Goal: Task Accomplishment & Management: Complete application form

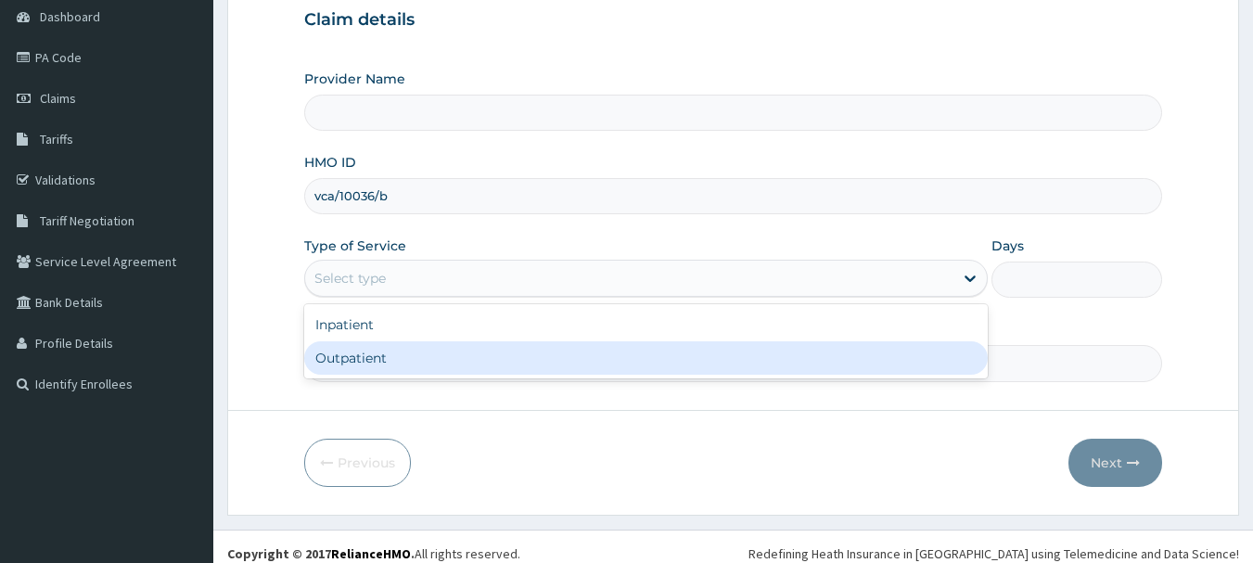
type input "Ibijola Medical center"
click at [376, 360] on div "Outpatient" at bounding box center [645, 357] width 683 height 33
type input "1"
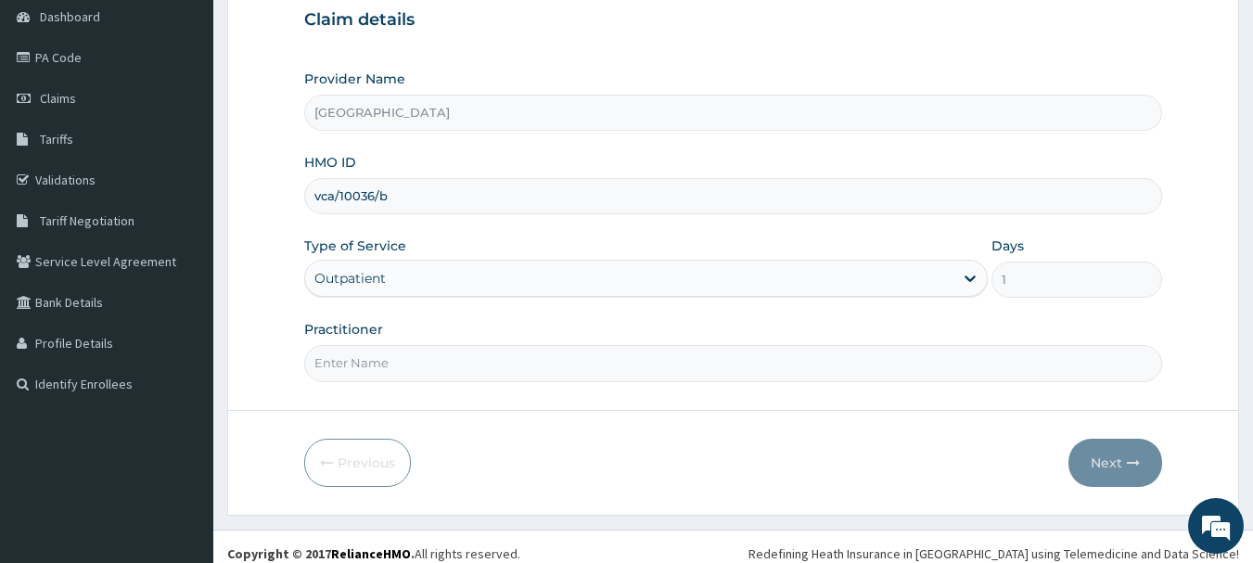
click at [436, 360] on input "Practitioner" at bounding box center [733, 363] width 859 height 36
type input "DR KARINA"
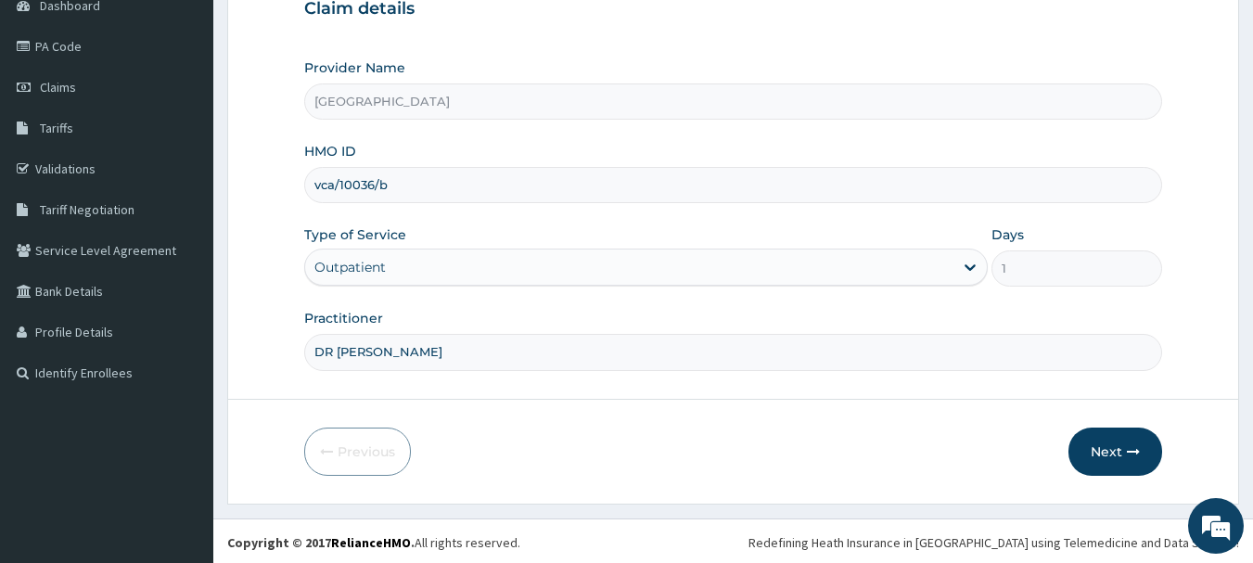
scroll to position [199, 0]
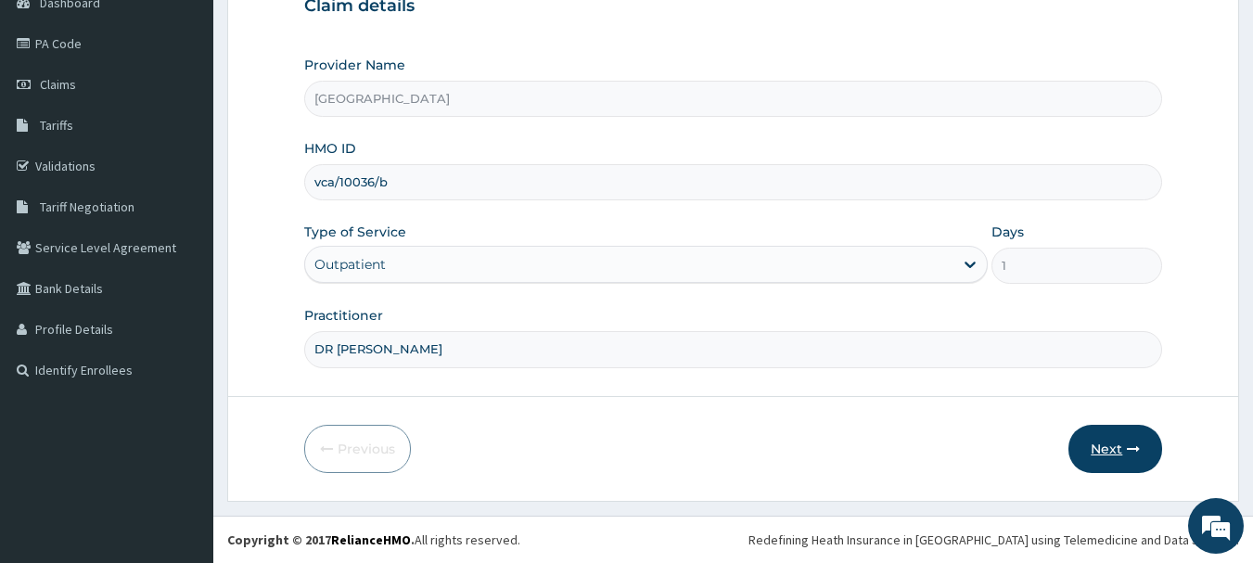
click at [1109, 446] on button "Next" at bounding box center [1115, 449] width 94 height 48
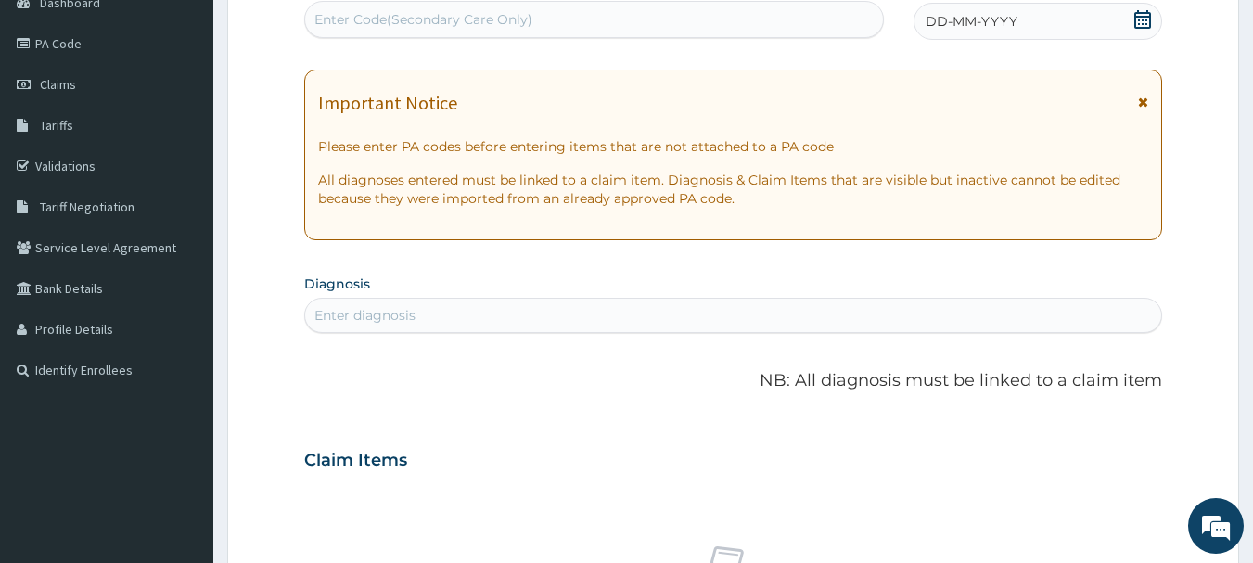
scroll to position [107, 0]
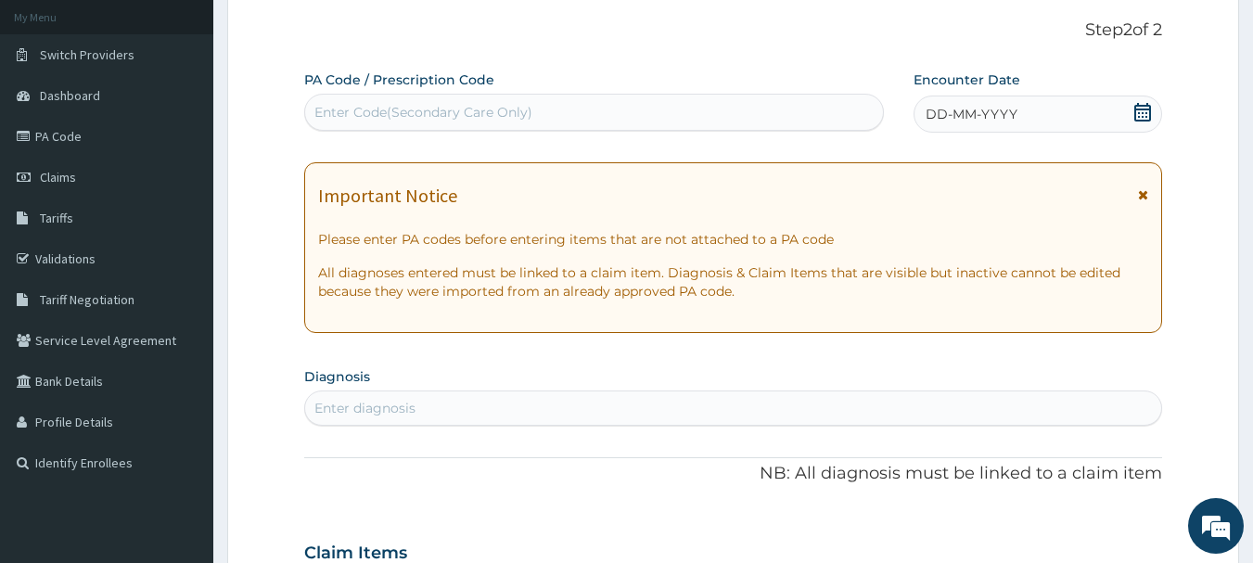
click at [428, 113] on div "Enter Code(Secondary Care Only)" at bounding box center [423, 112] width 218 height 19
type input "PA/DAOOO4"
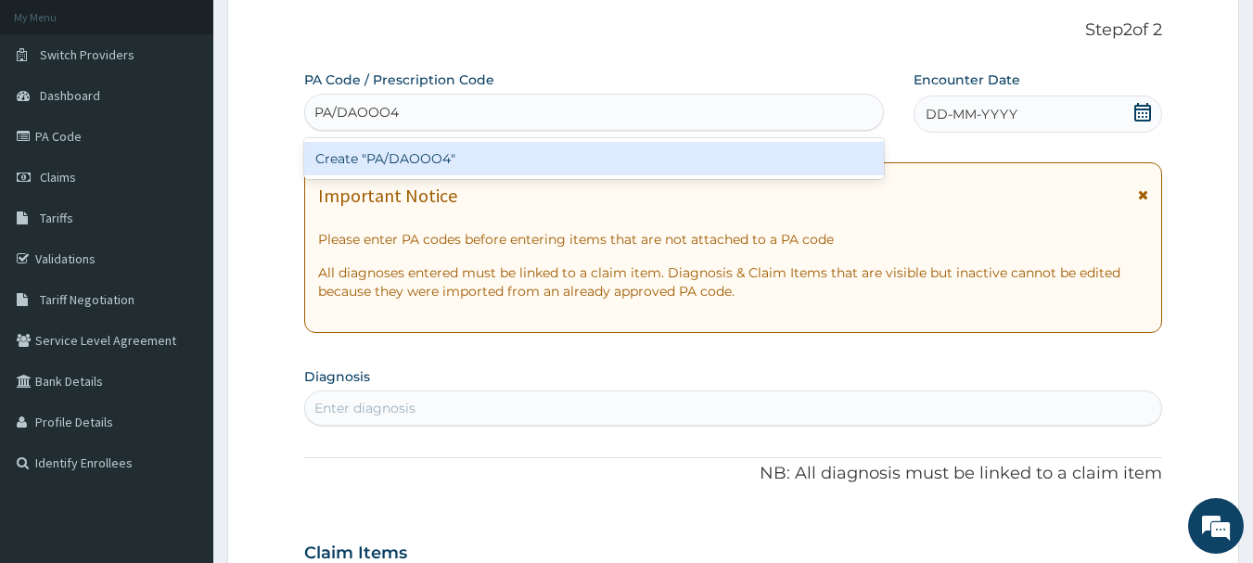
click at [429, 161] on div "Create "PA/DAOOO4"" at bounding box center [594, 158] width 581 height 33
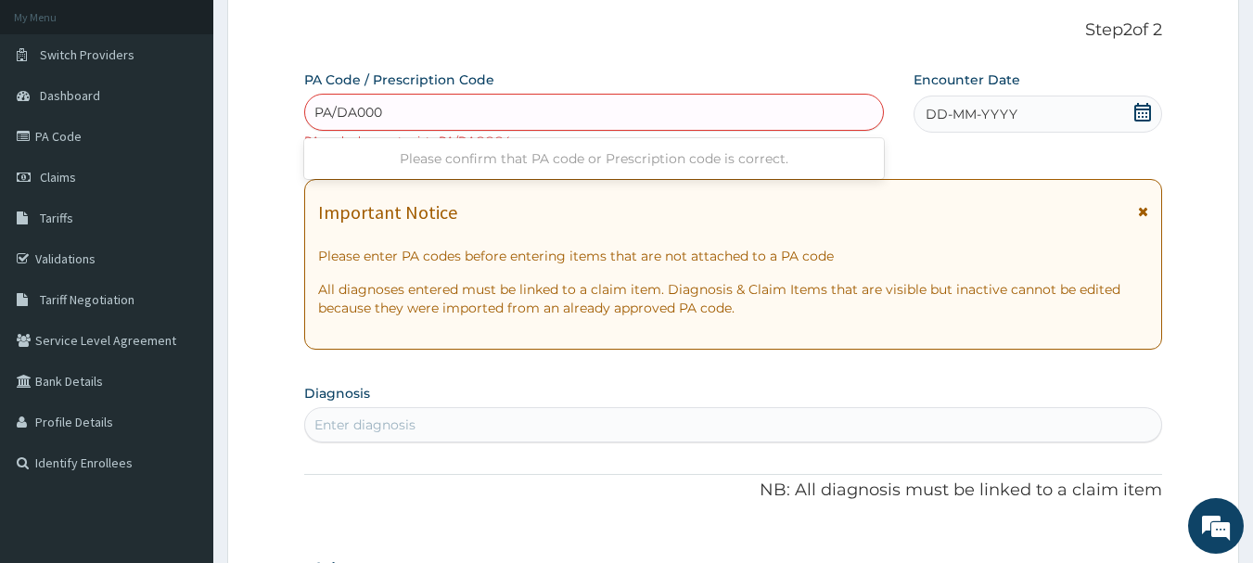
type input "PA/DA0004"
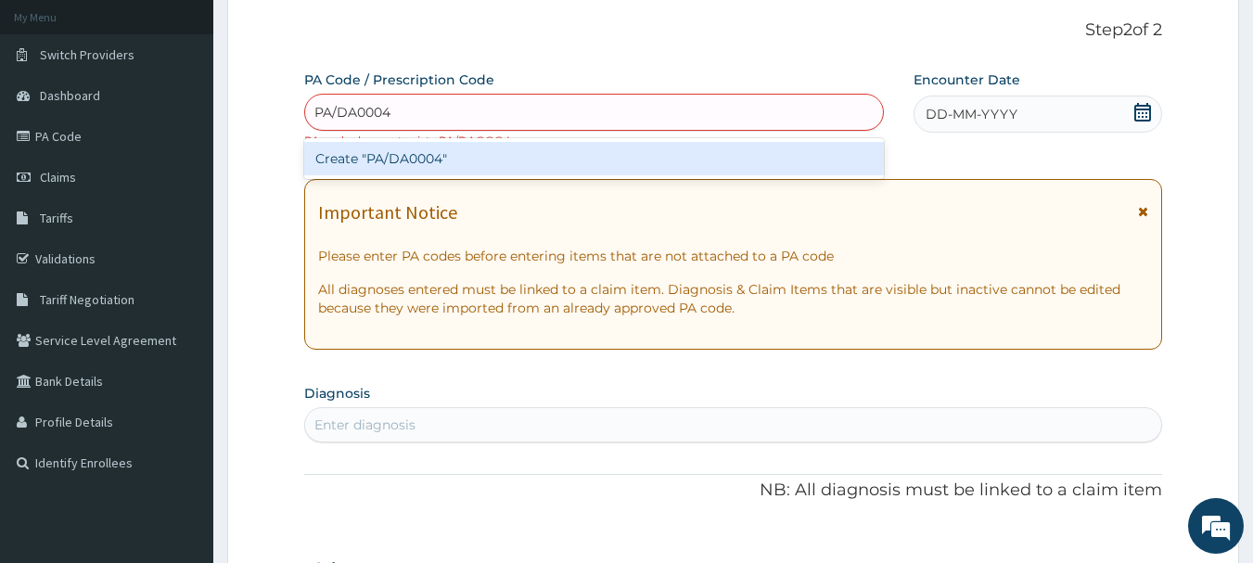
click at [406, 162] on div "Create "PA/DA0004"" at bounding box center [594, 158] width 581 height 33
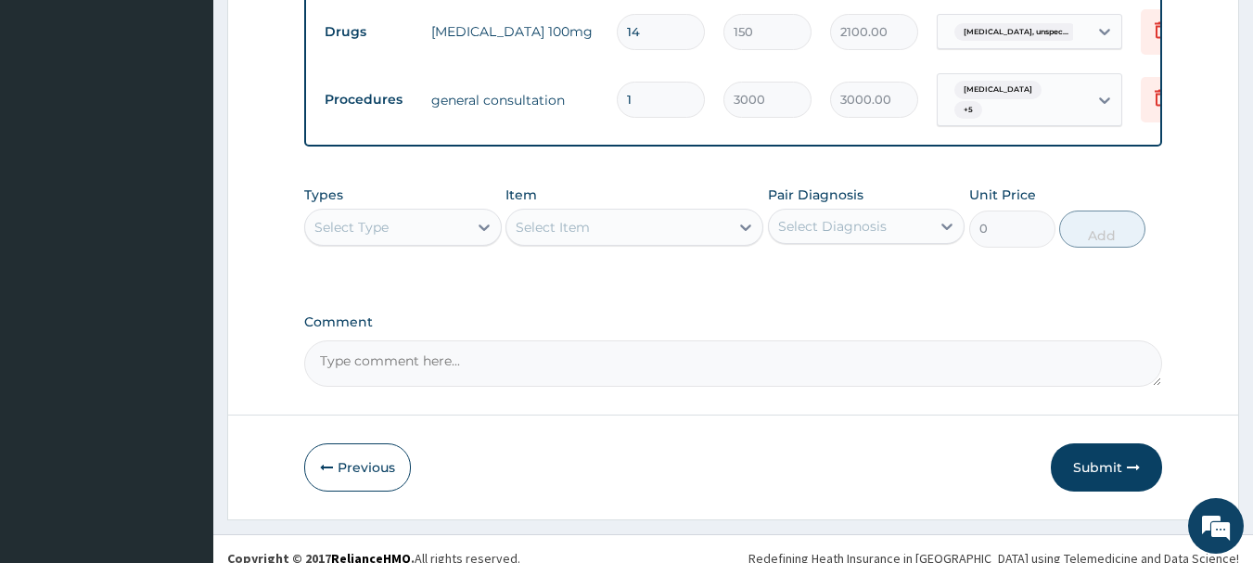
scroll to position [1319, 0]
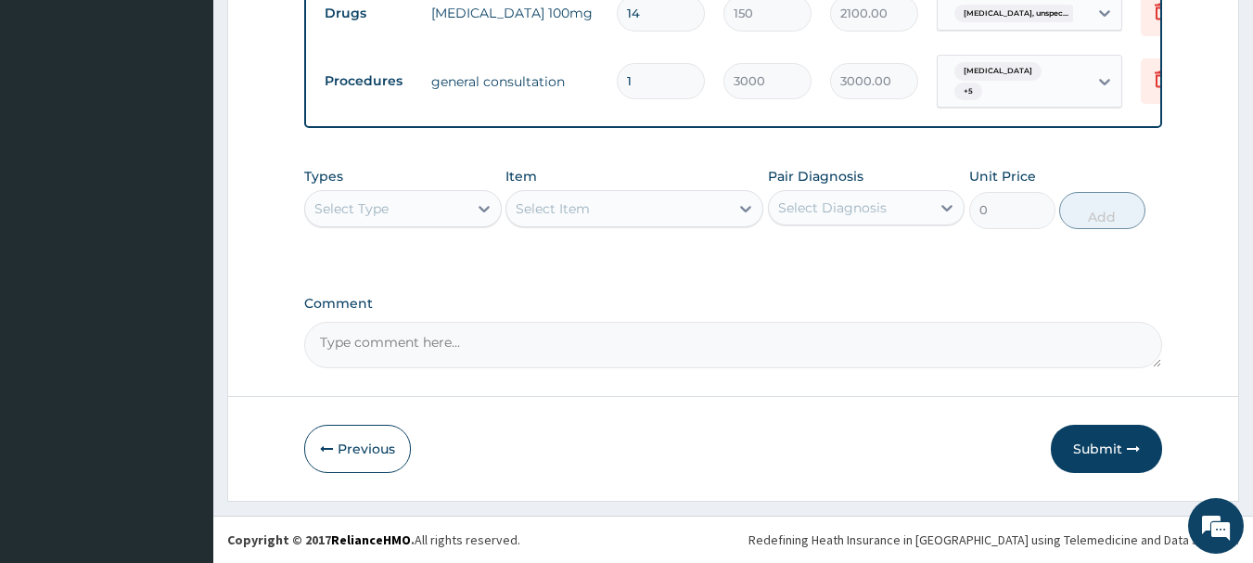
click at [1096, 443] on button "Submit" at bounding box center [1106, 449] width 111 height 48
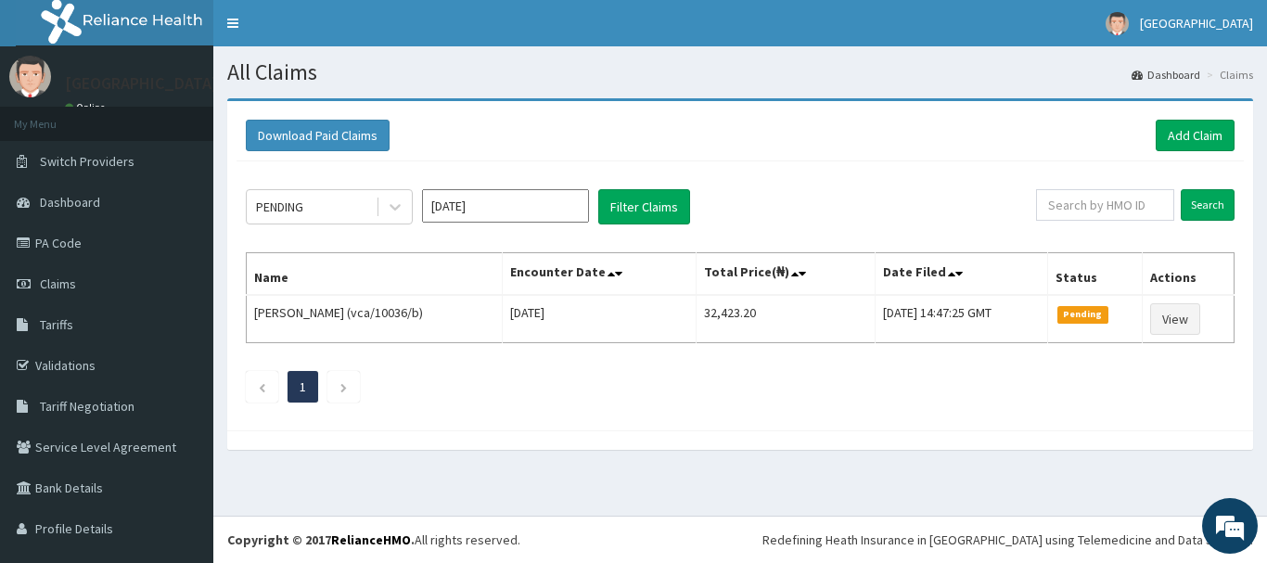
drag, startPoint x: 0, startPoint y: 0, endPoint x: 1082, endPoint y: 452, distance: 1172.7
drag, startPoint x: 1082, startPoint y: 452, endPoint x: 1025, endPoint y: 154, distance: 303.2
click at [1202, 135] on link "Add Claim" at bounding box center [1194, 136] width 79 height 32
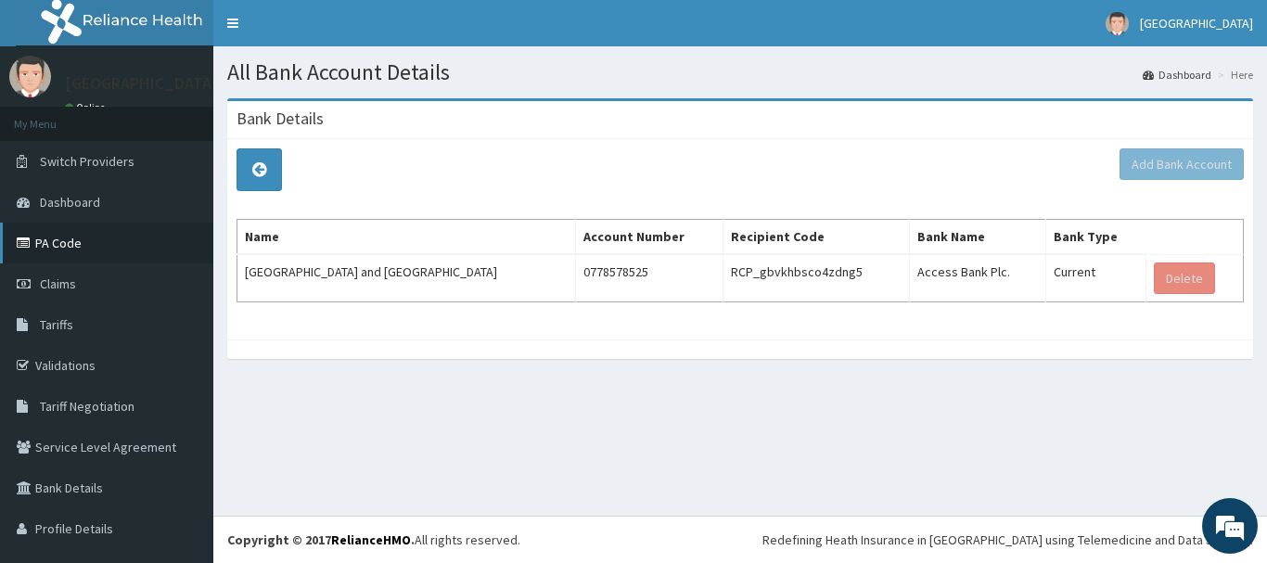
click at [48, 241] on link "PA Code" at bounding box center [106, 243] width 213 height 41
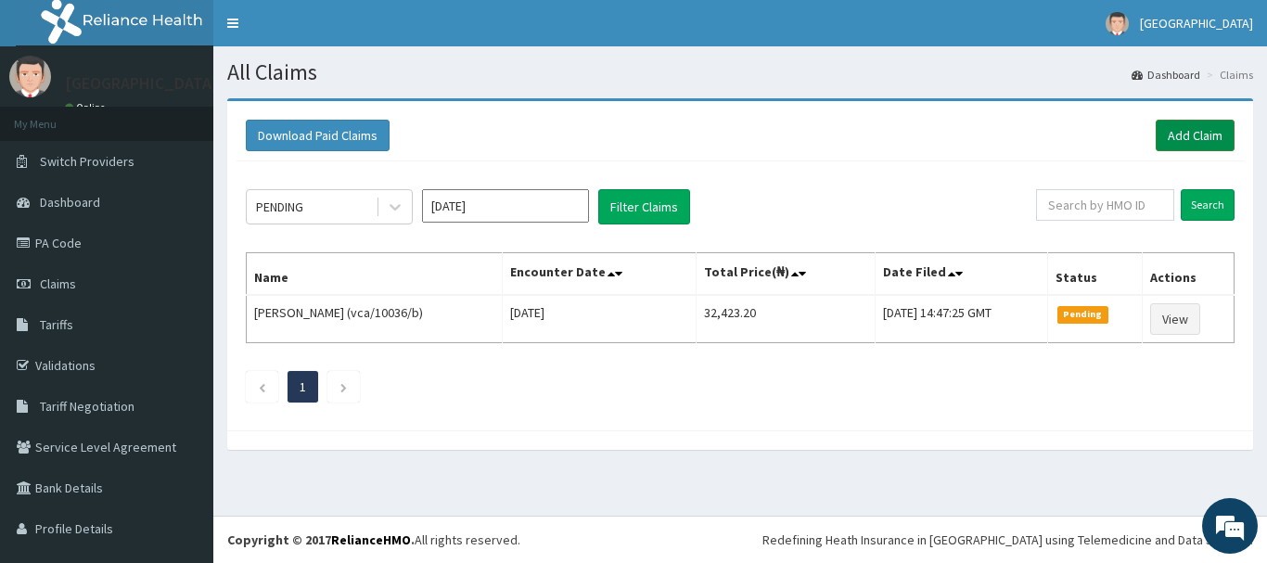
click at [1178, 135] on link "Add Claim" at bounding box center [1194, 136] width 79 height 32
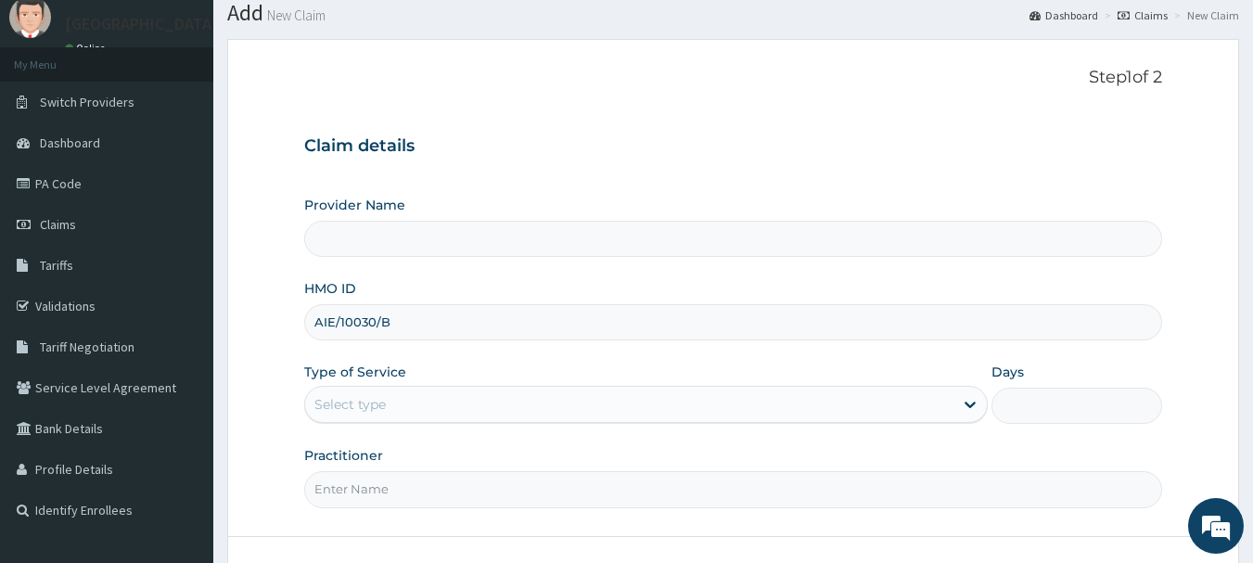
scroll to position [93, 0]
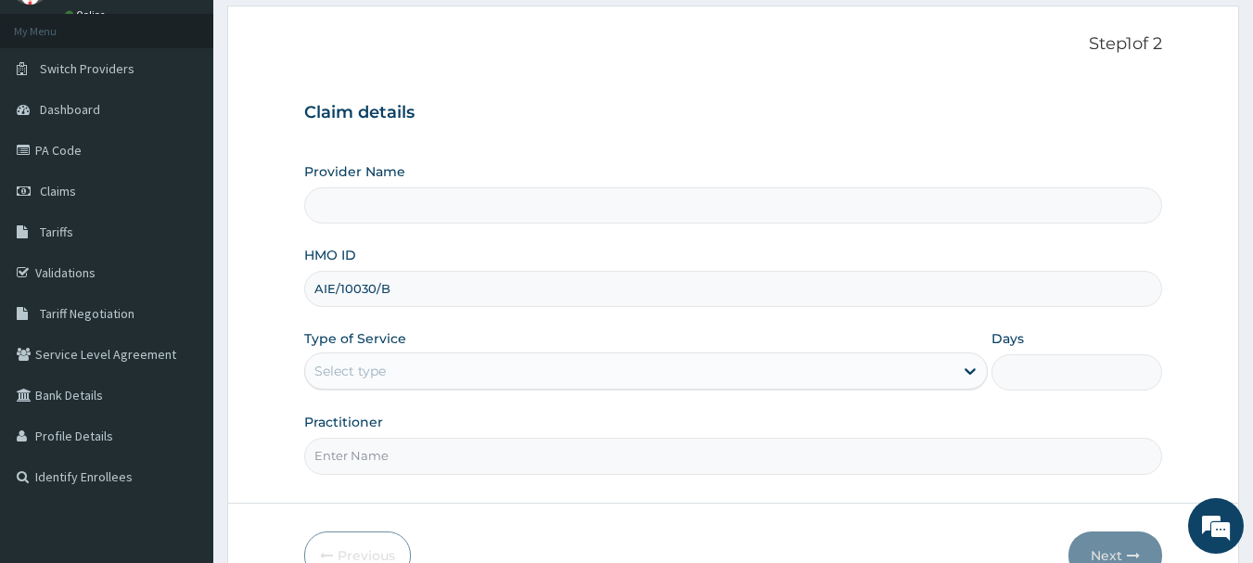
type input "AIE/10030/B"
click at [388, 369] on div "Select type" at bounding box center [629, 371] width 648 height 30
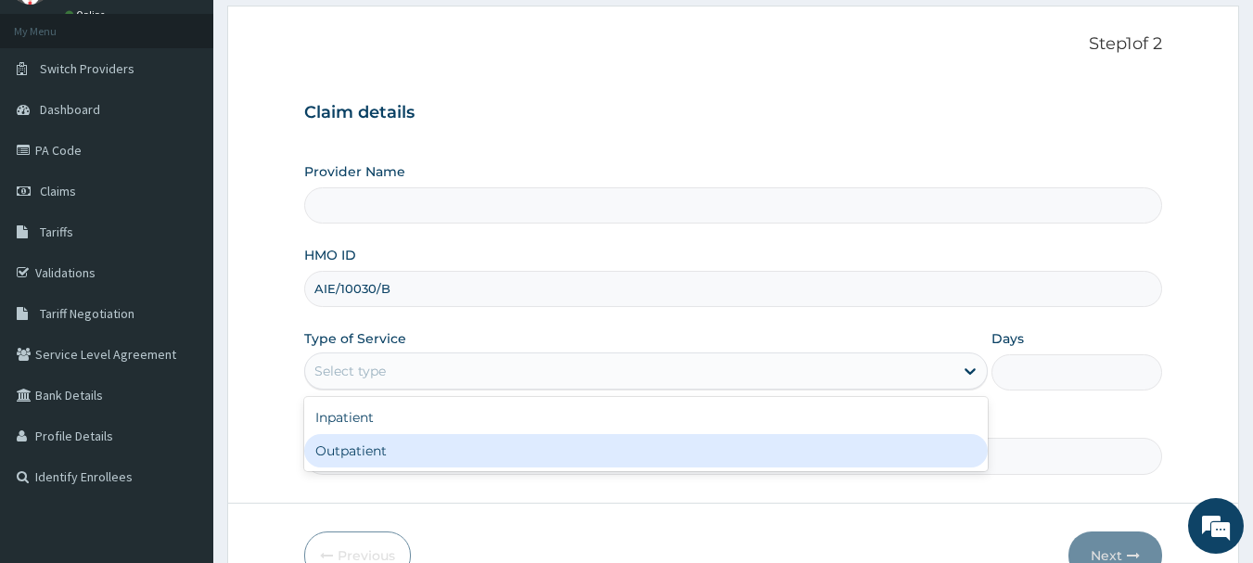
drag, startPoint x: 369, startPoint y: 444, endPoint x: 406, endPoint y: 441, distance: 37.2
click at [368, 444] on div "Outpatient" at bounding box center [645, 450] width 683 height 33
type input "1"
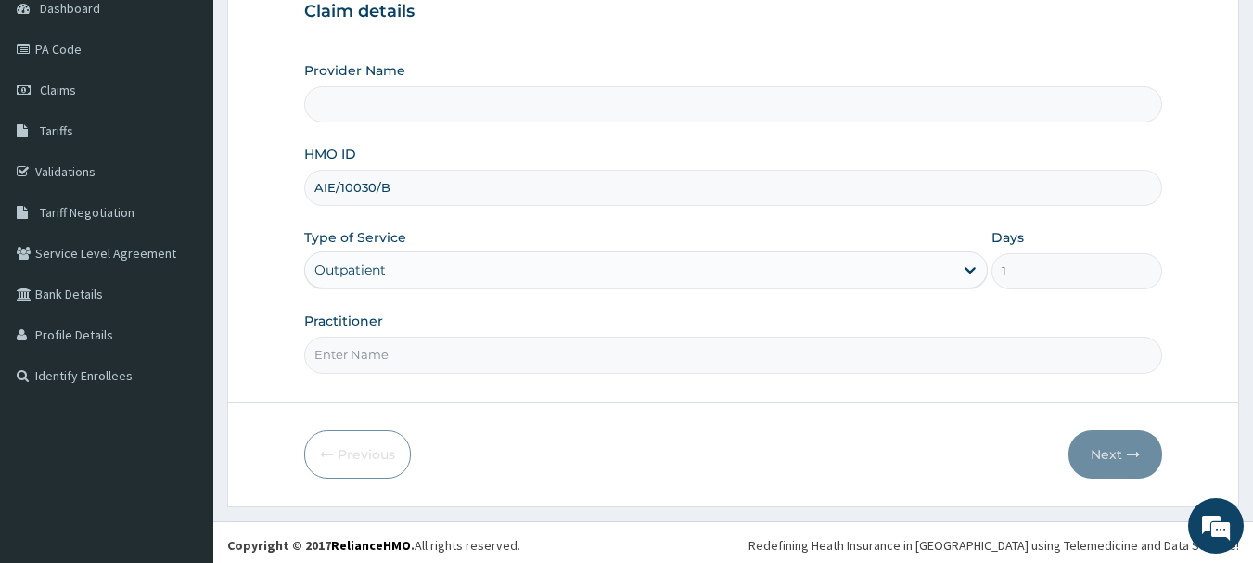
scroll to position [199, 0]
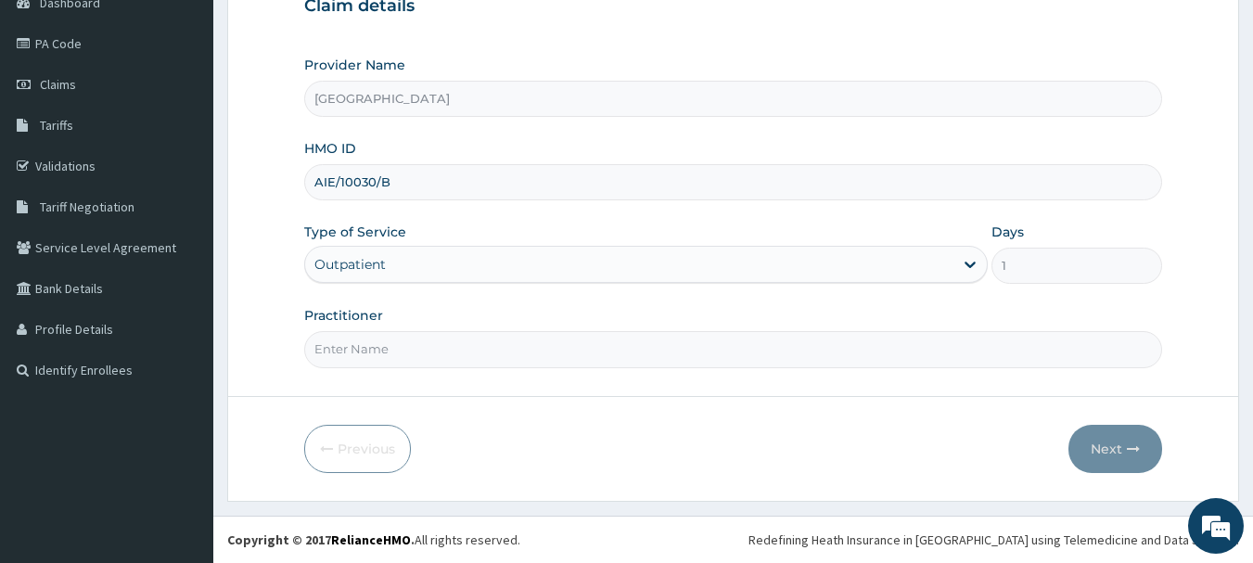
type input "[GEOGRAPHIC_DATA]"
click at [396, 362] on input "Practitioner" at bounding box center [733, 349] width 859 height 36
type input "DR [PERSON_NAME]"
click at [1106, 449] on button "Next" at bounding box center [1115, 449] width 94 height 48
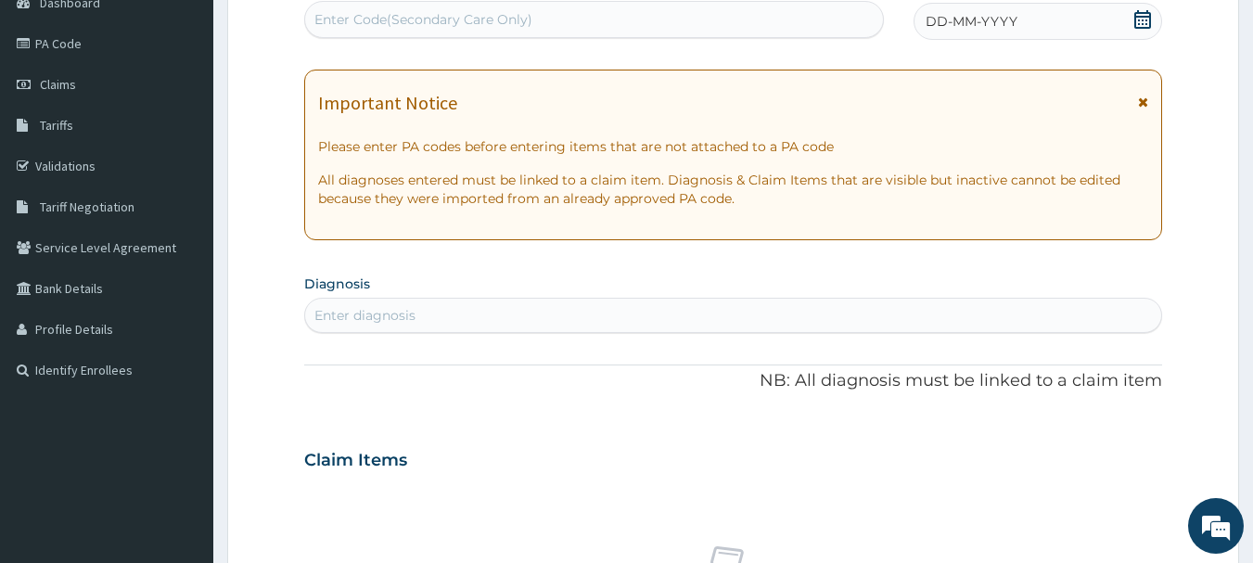
scroll to position [0, 0]
type input "PA/0999B0"
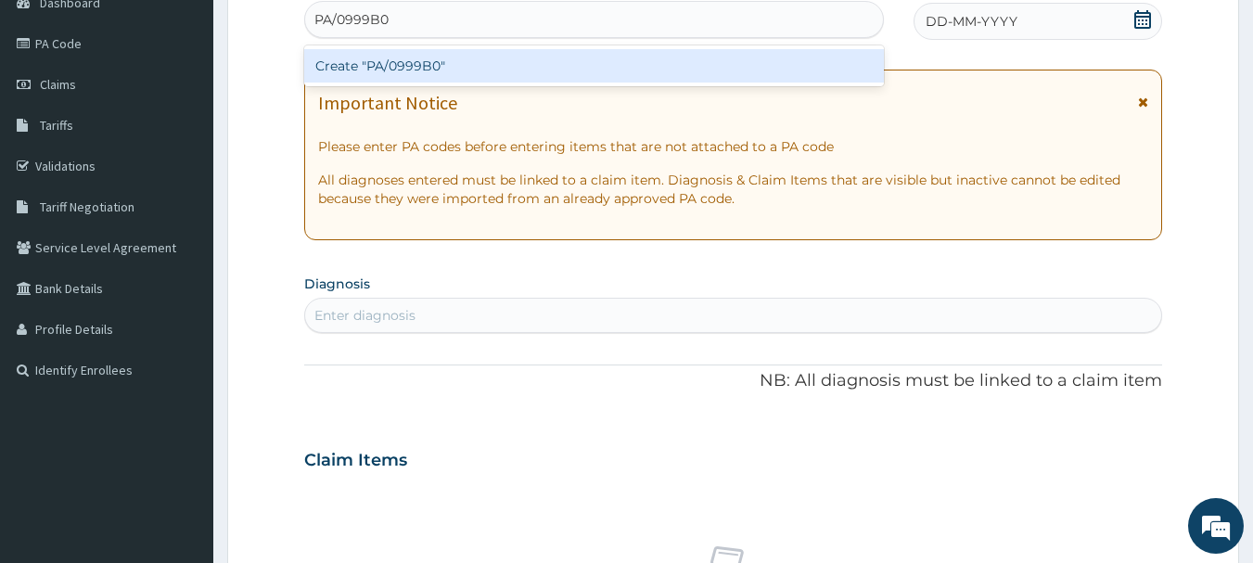
click at [473, 73] on div "Create "PA/0999B0"" at bounding box center [594, 65] width 581 height 33
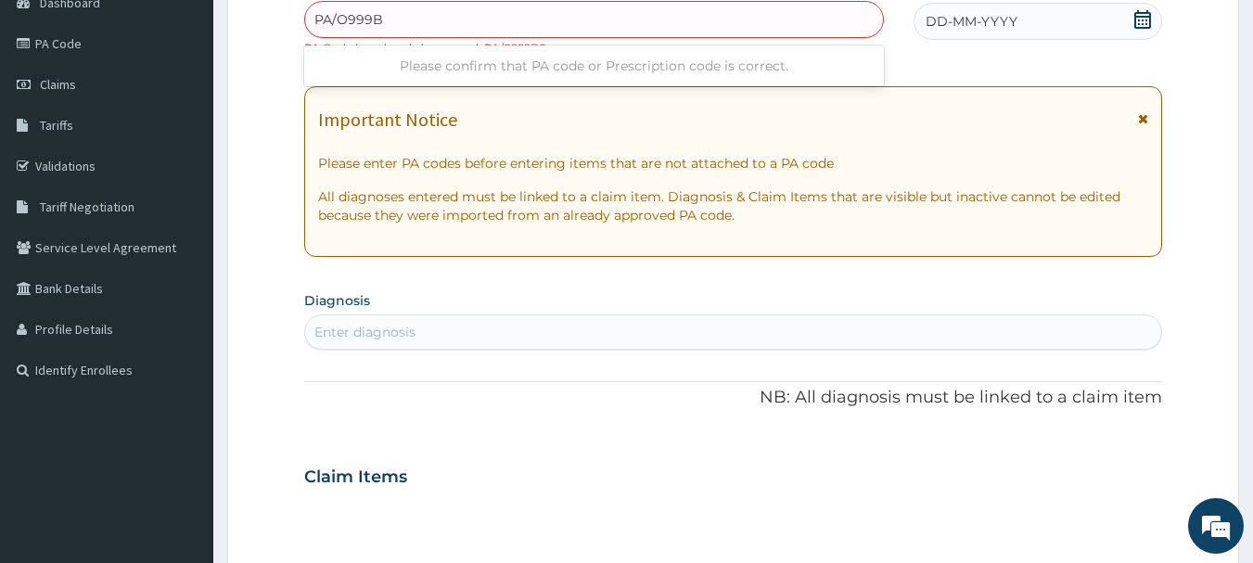
type input "PA/O999BO"
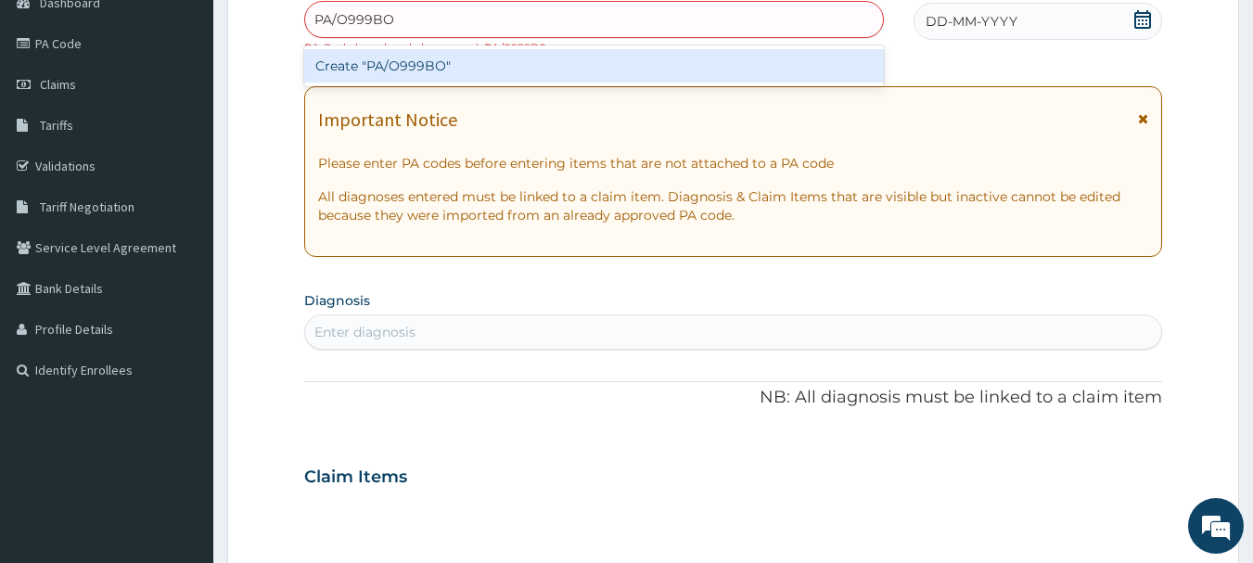
click at [485, 74] on div "Create "PA/O999BO"" at bounding box center [594, 65] width 581 height 33
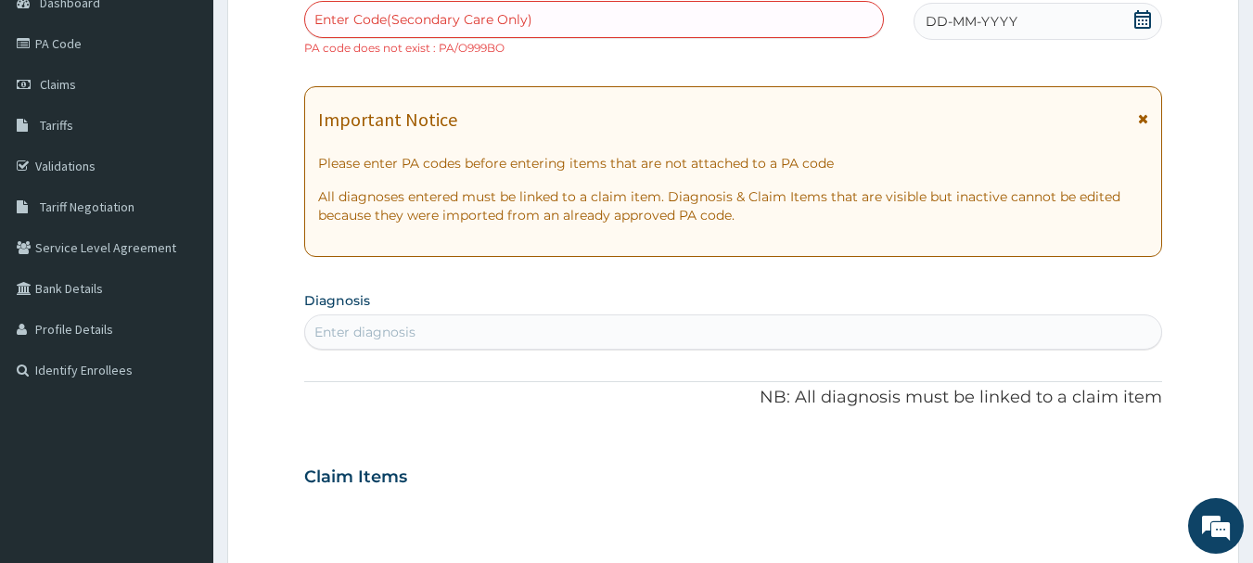
click at [540, 19] on div "Enter Code(Secondary Care Only)" at bounding box center [594, 20] width 579 height 30
type input "PA/"
type input "PA/0999BO"
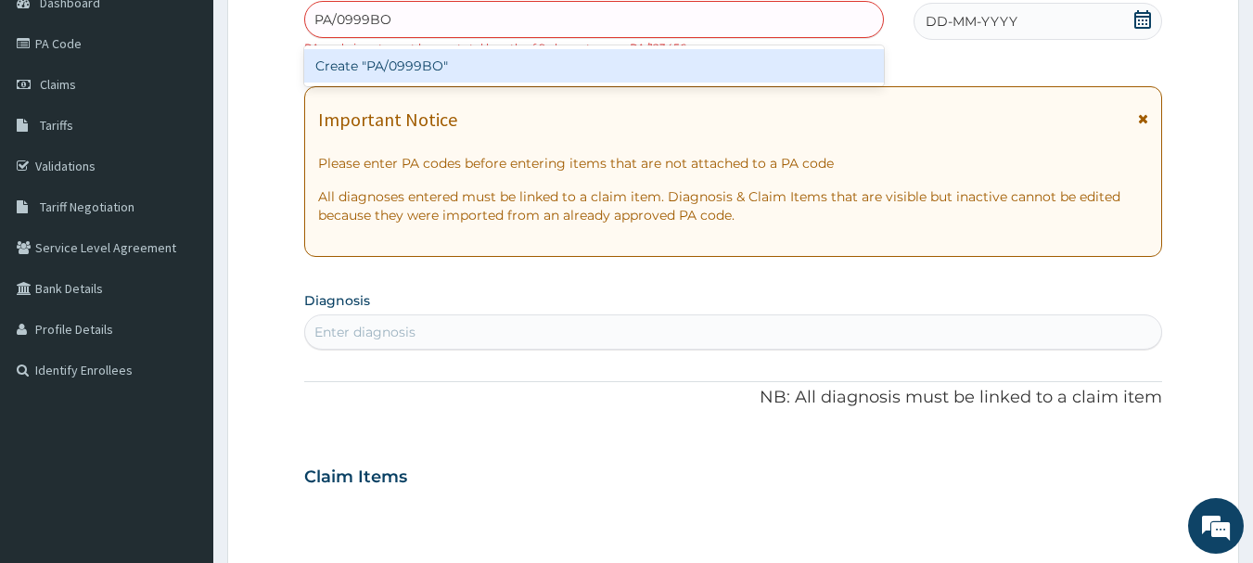
click at [490, 57] on div "Create "PA/0999BO"" at bounding box center [594, 65] width 581 height 33
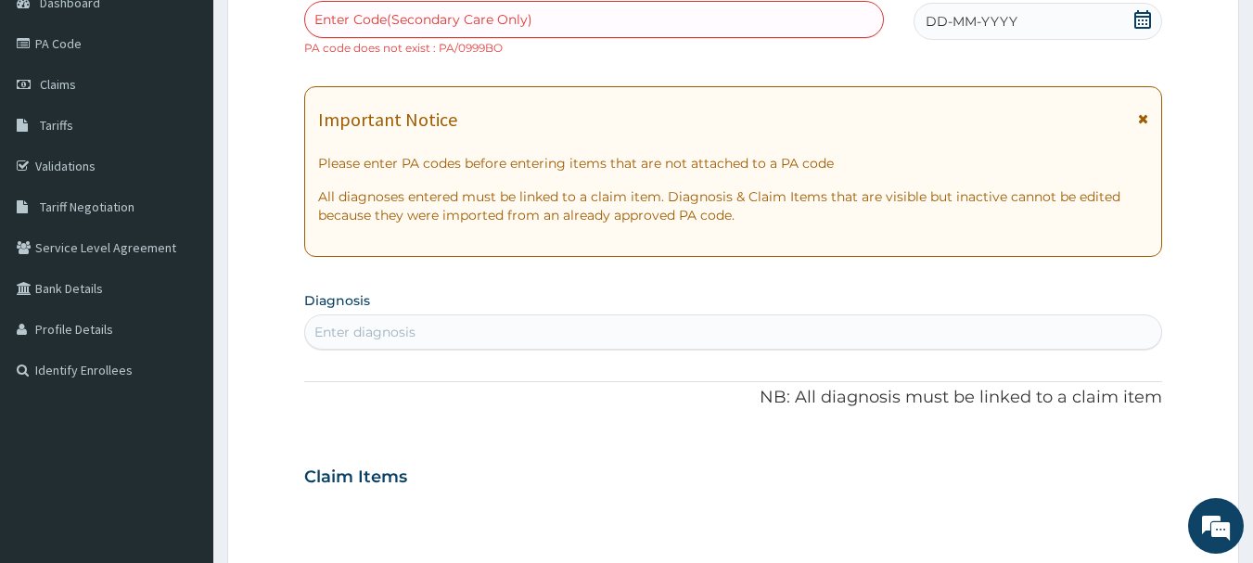
click at [434, 24] on div "Enter Code(Secondary Care Only)" at bounding box center [423, 19] width 218 height 19
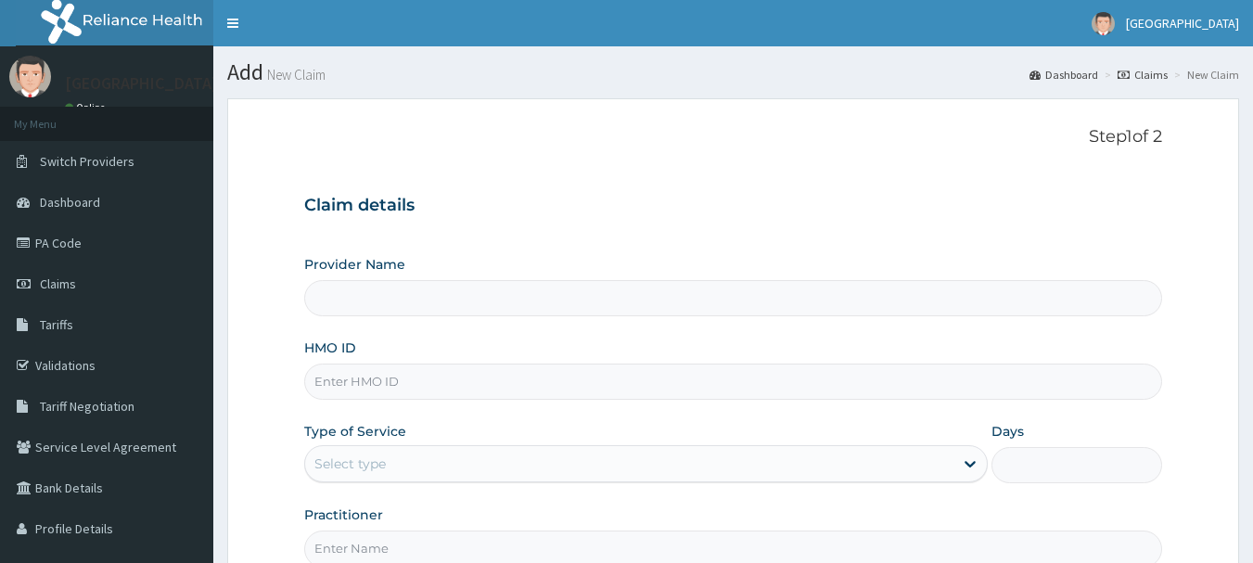
click at [388, 383] on input "HMO ID" at bounding box center [733, 382] width 859 height 36
paste input "BXL/10054/B"
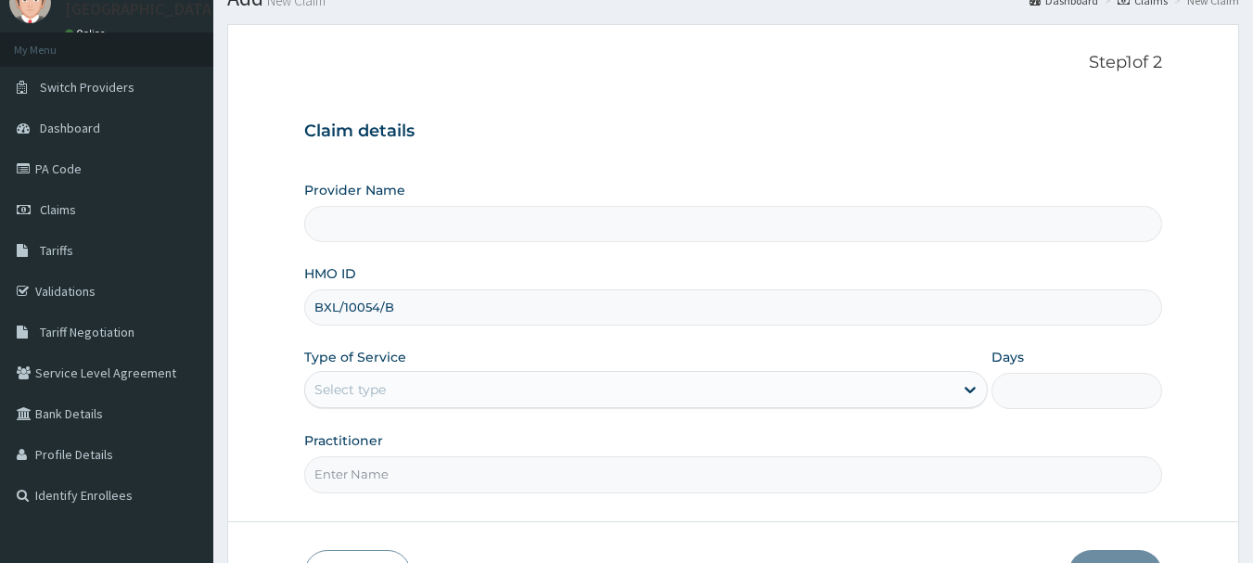
scroll to position [93, 0]
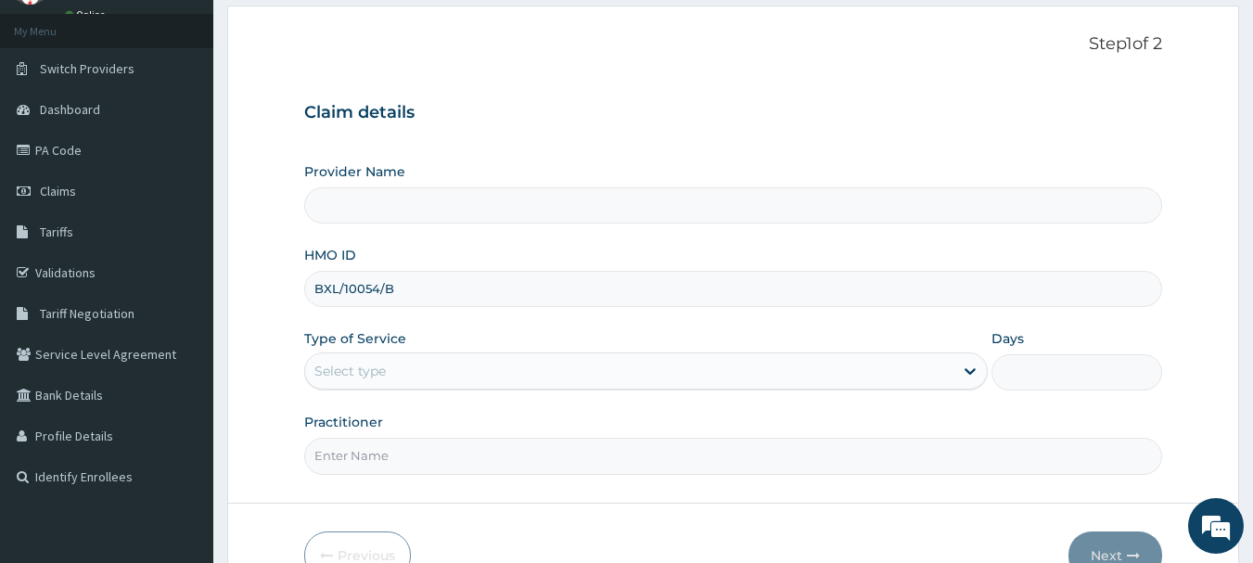
type input "BXL/10054/B"
click at [404, 367] on div "Select type" at bounding box center [629, 371] width 648 height 30
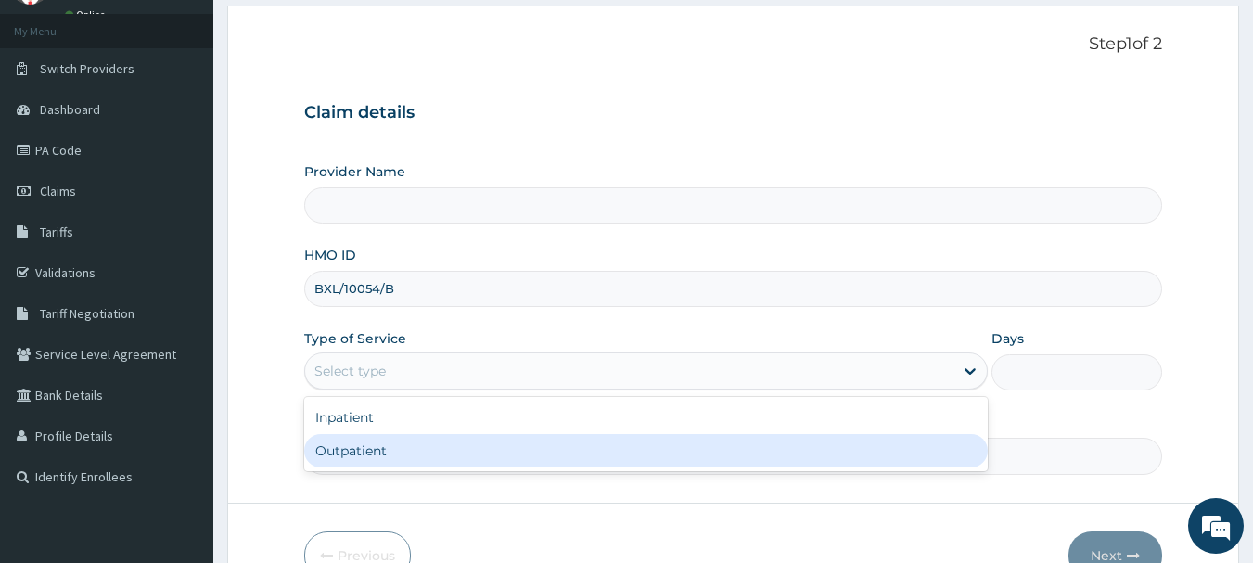
type input "[GEOGRAPHIC_DATA]"
click at [381, 454] on div "Outpatient" at bounding box center [645, 450] width 683 height 33
type input "1"
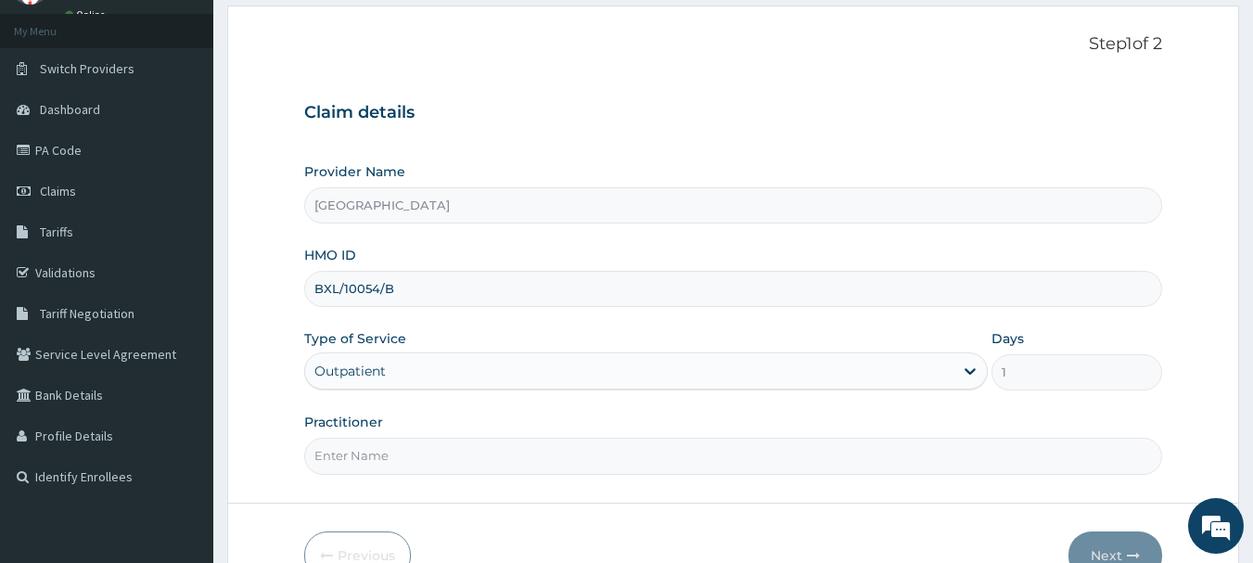
click at [406, 474] on input "Practitioner" at bounding box center [733, 456] width 859 height 36
type input "DR [PERSON_NAME]"
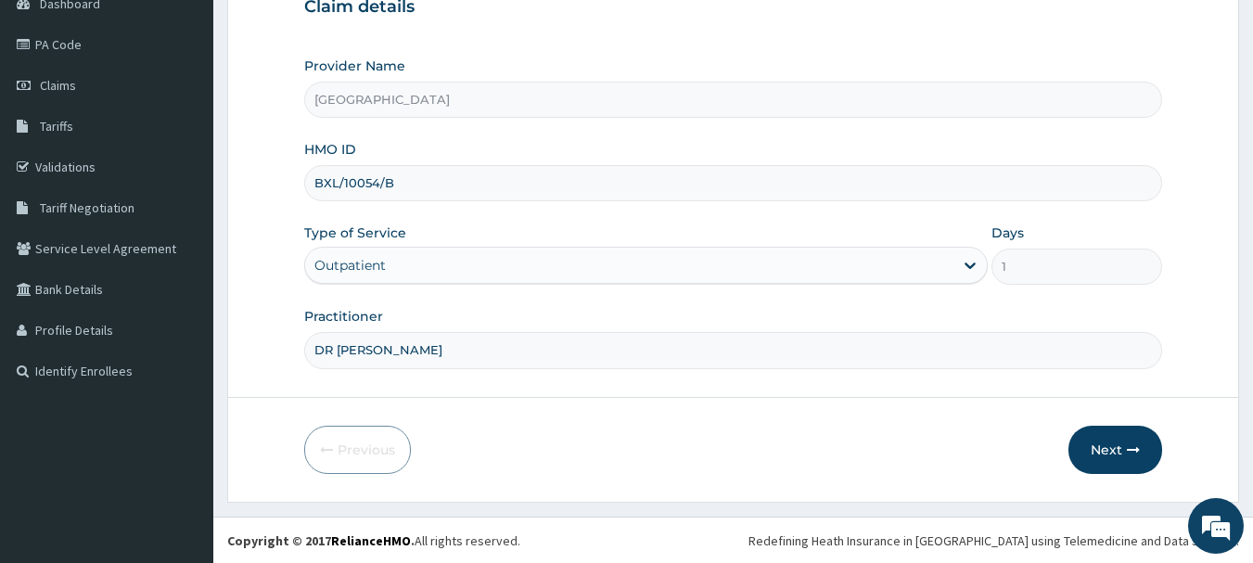
scroll to position [199, 0]
click at [1107, 451] on button "Next" at bounding box center [1115, 449] width 94 height 48
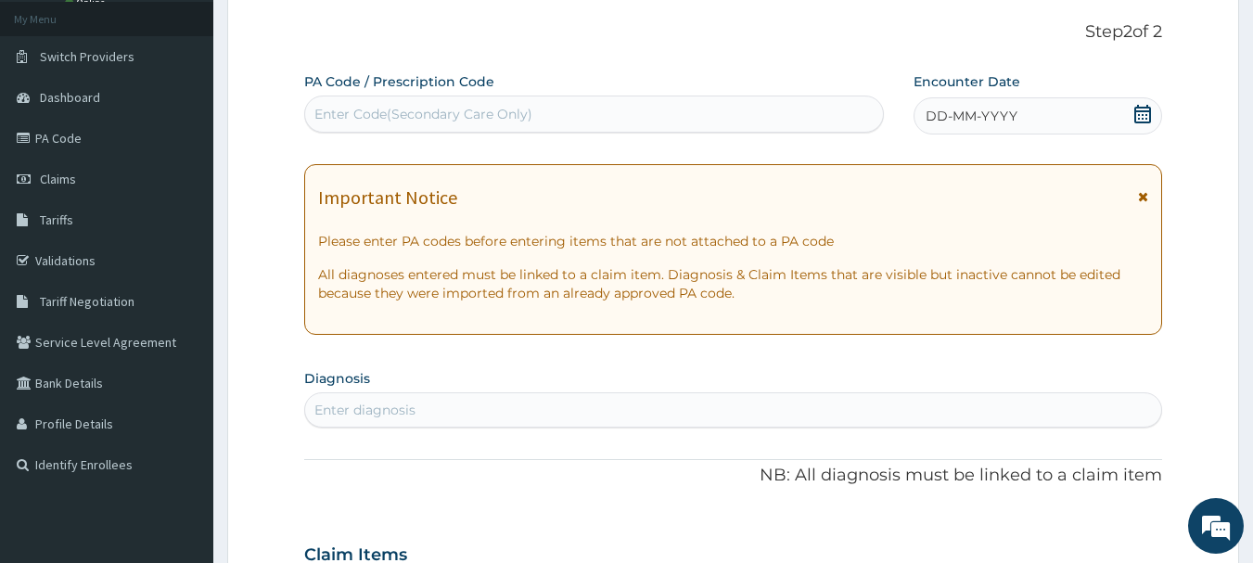
scroll to position [14, 0]
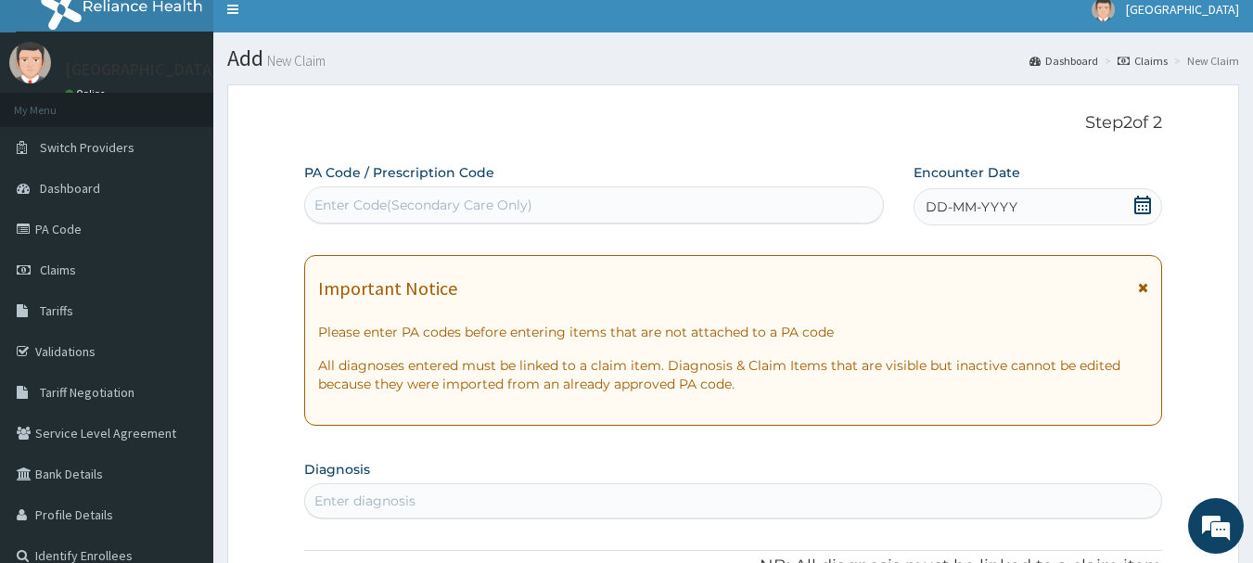
click at [481, 223] on div "Enter Code(Secondary Care Only)" at bounding box center [594, 204] width 581 height 37
type input "PA/35F99B"
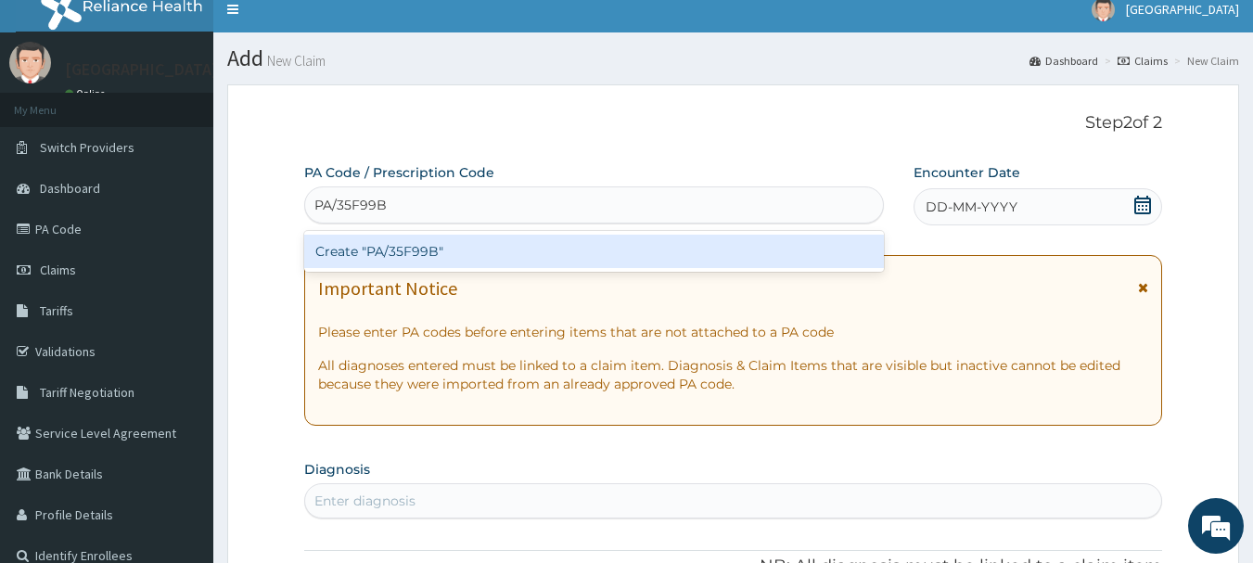
click at [624, 253] on div "Create "PA/35F99B"" at bounding box center [594, 251] width 581 height 33
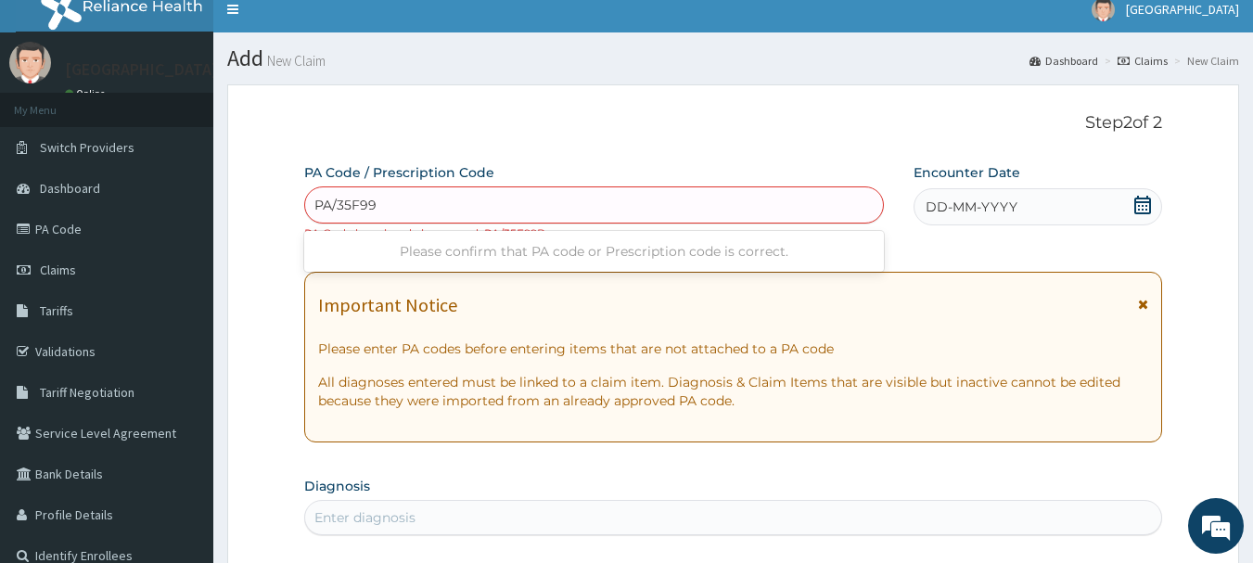
type input "PA/35F99B"
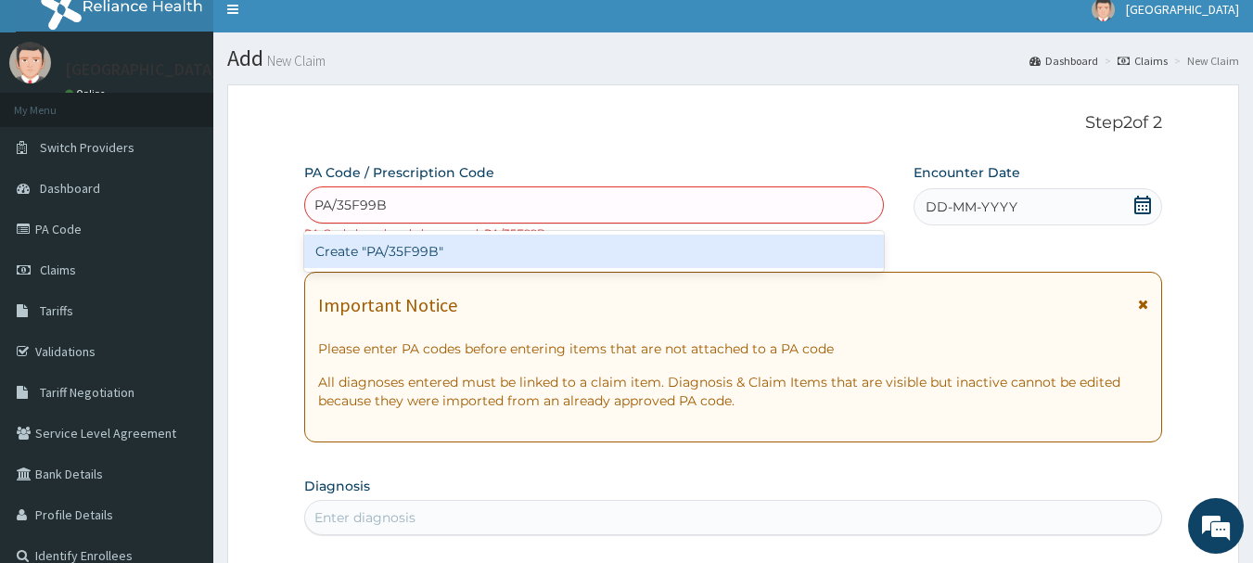
click at [553, 245] on div "Create "PA/35F99B"" at bounding box center [594, 251] width 581 height 33
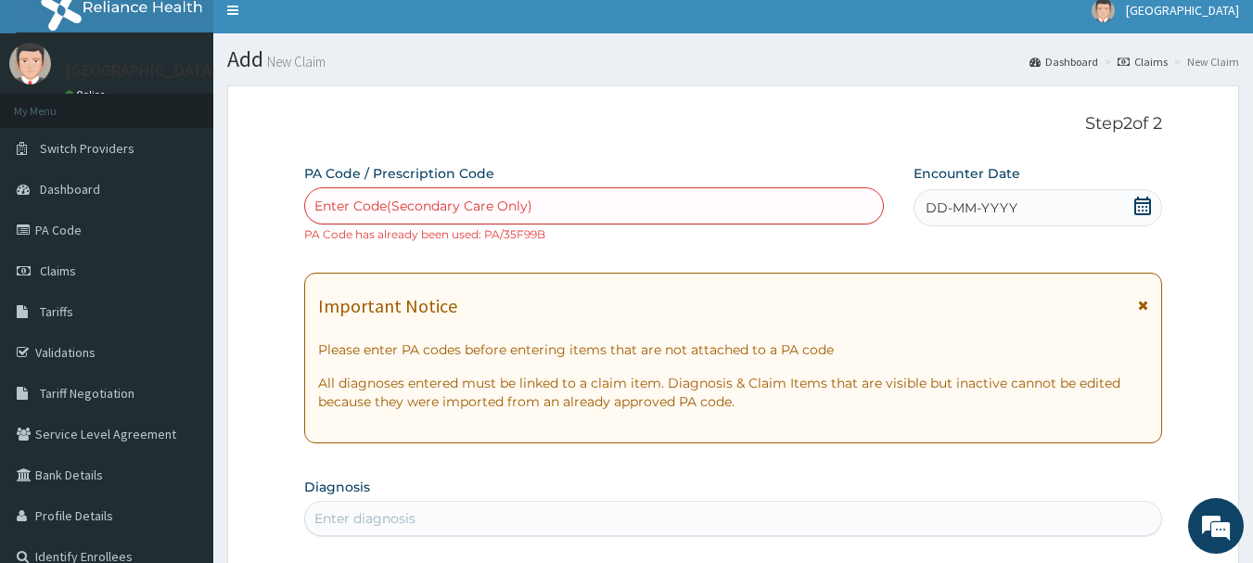
scroll to position [0, 0]
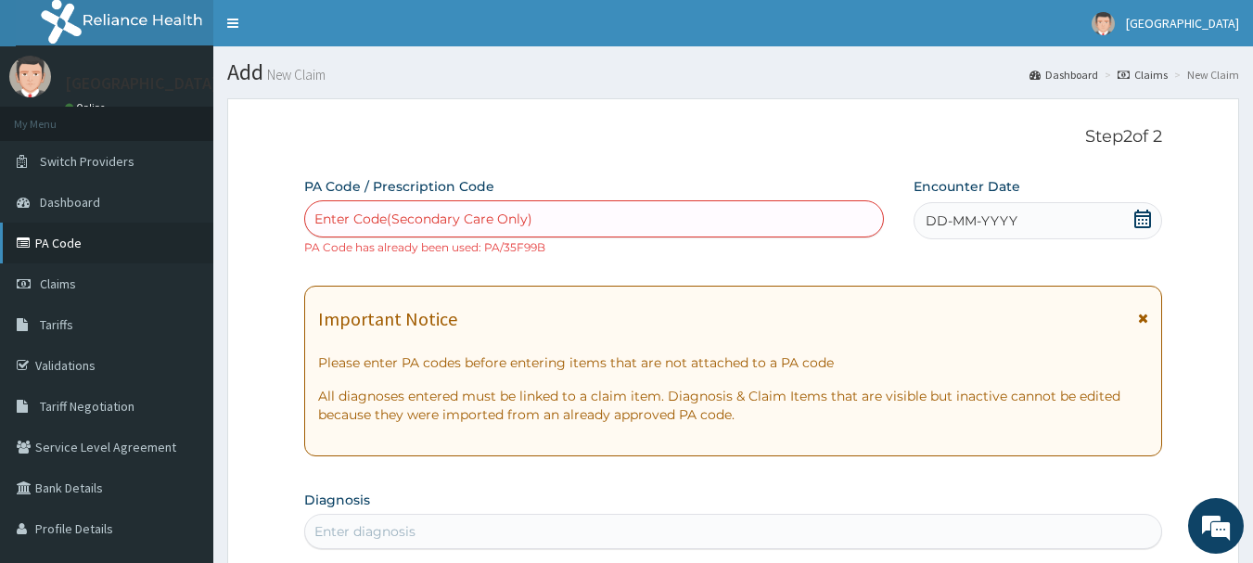
click at [59, 245] on link "PA Code" at bounding box center [106, 243] width 213 height 41
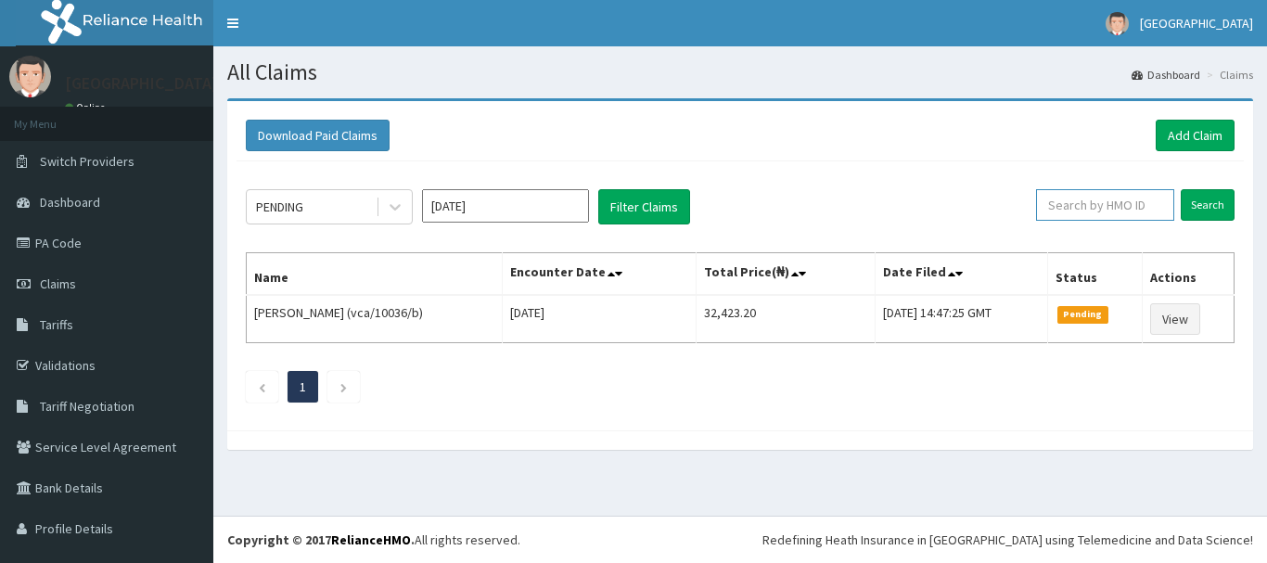
click at [1101, 211] on input "text" at bounding box center [1105, 205] width 138 height 32
type input "bxl/10054/b"
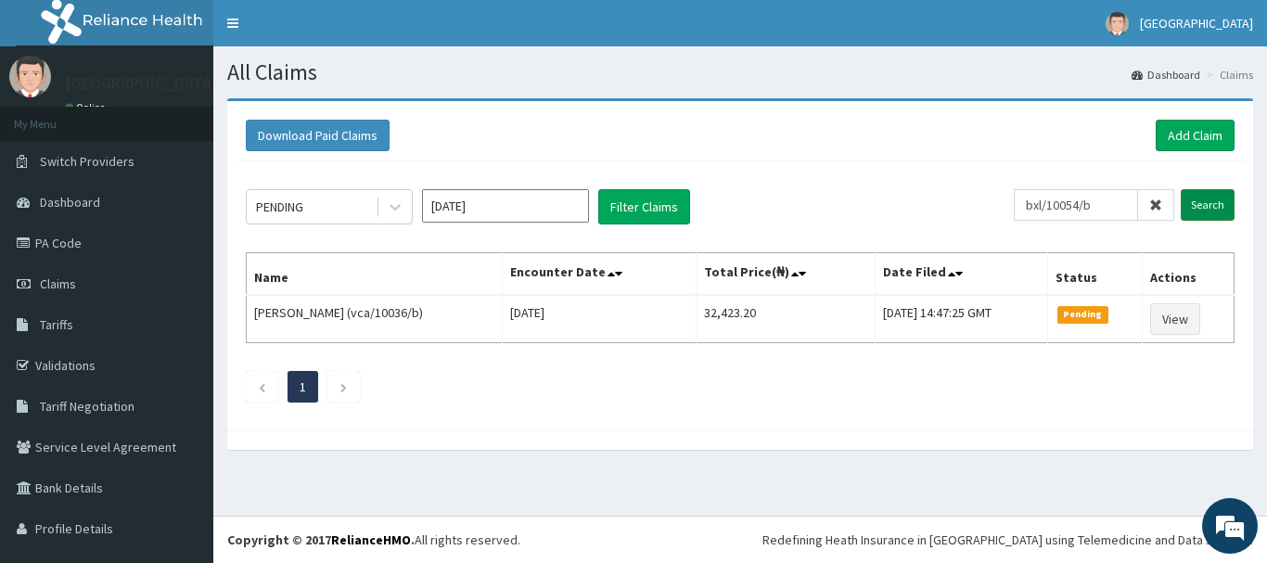
click at [1192, 209] on input "Search" at bounding box center [1208, 205] width 54 height 32
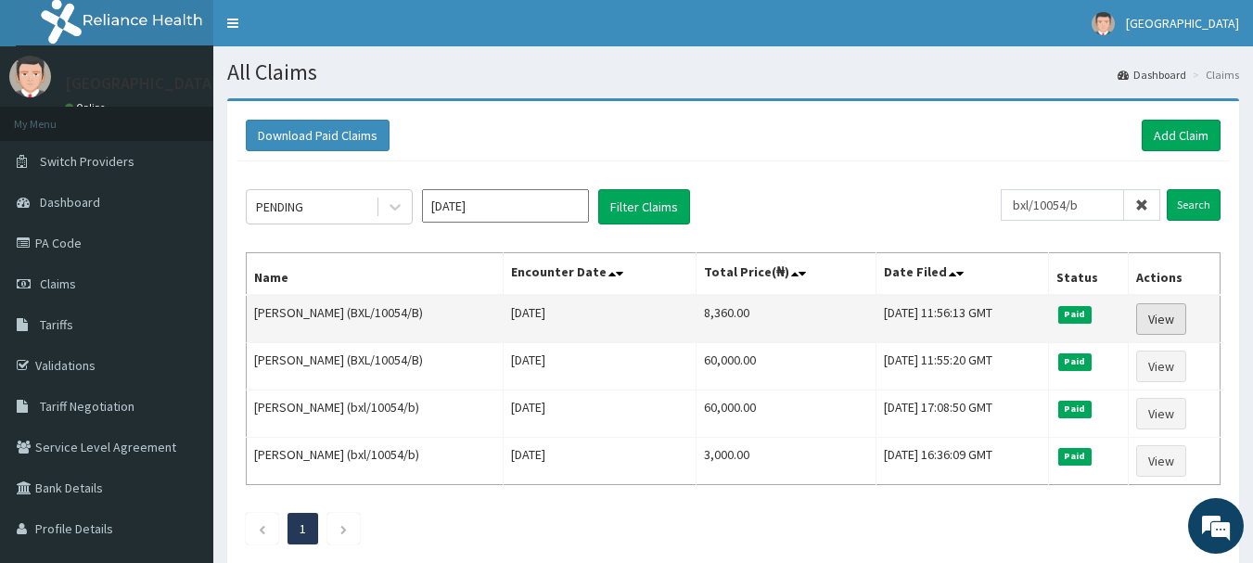
click at [1164, 315] on link "View" at bounding box center [1161, 319] width 50 height 32
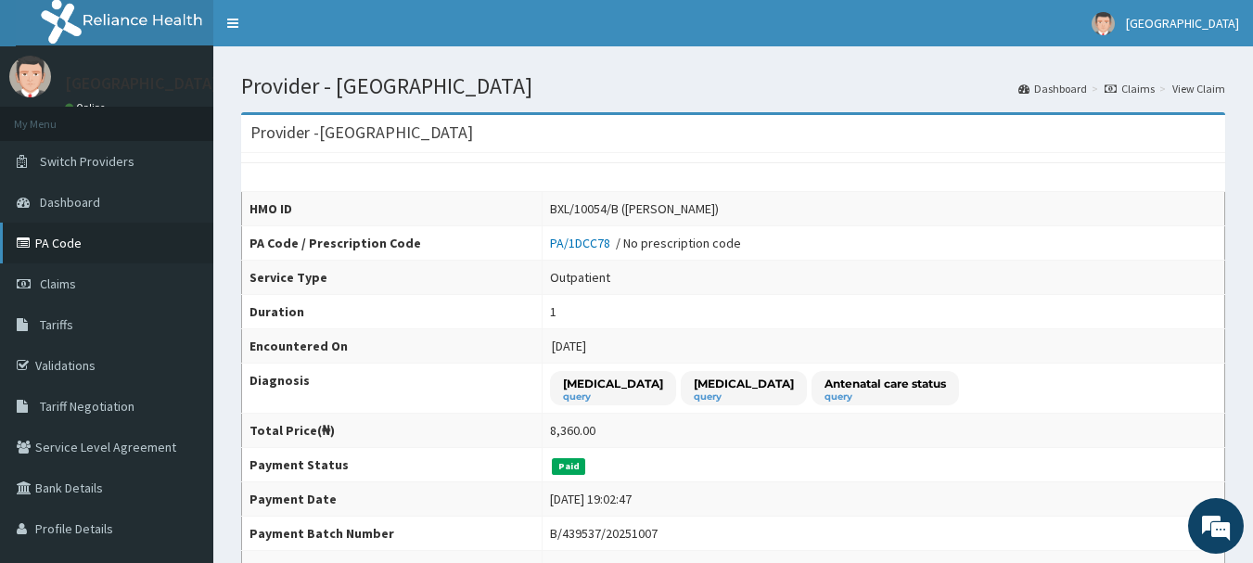
click at [57, 249] on link "PA Code" at bounding box center [106, 243] width 213 height 41
